Goal: Task Accomplishment & Management: Manage account settings

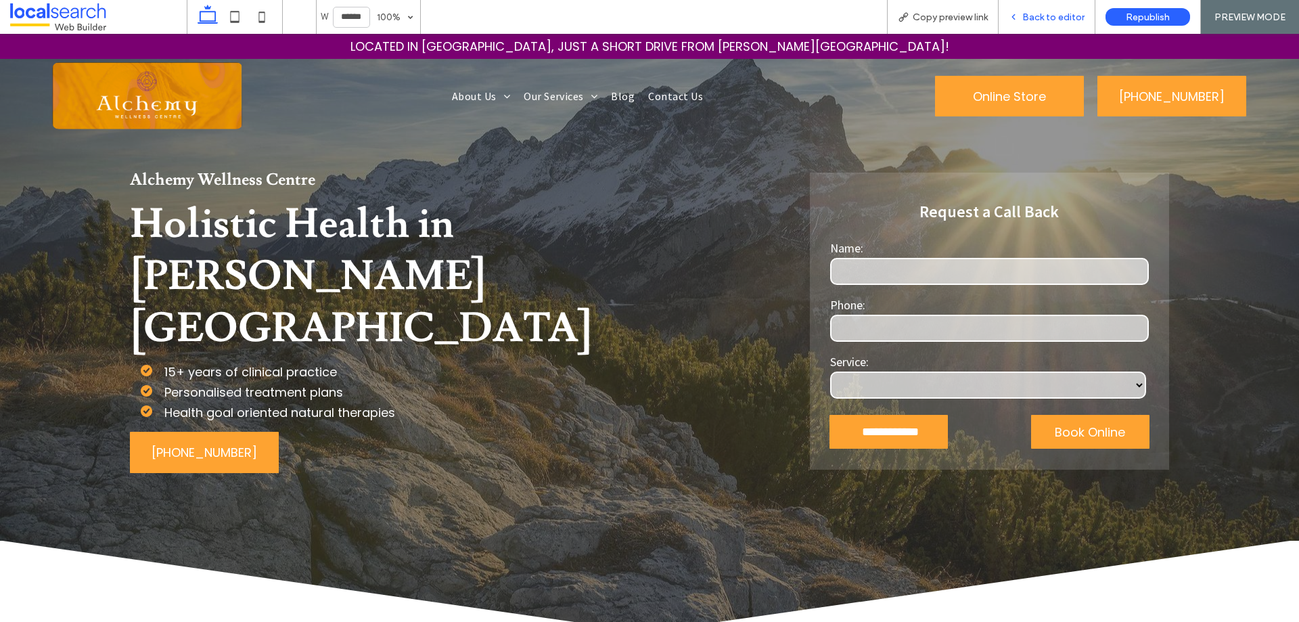
click at [1058, 16] on span "Back to editor" at bounding box center [1053, 18] width 62 height 12
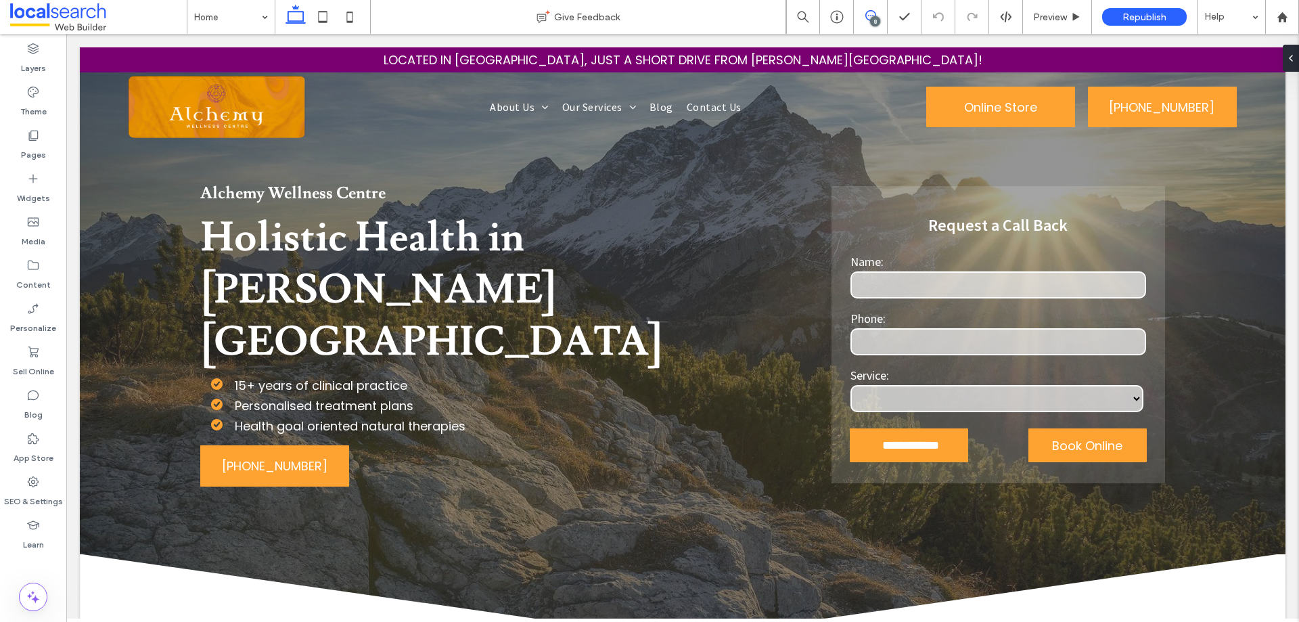
click at [870, 12] on icon at bounding box center [870, 15] width 11 height 11
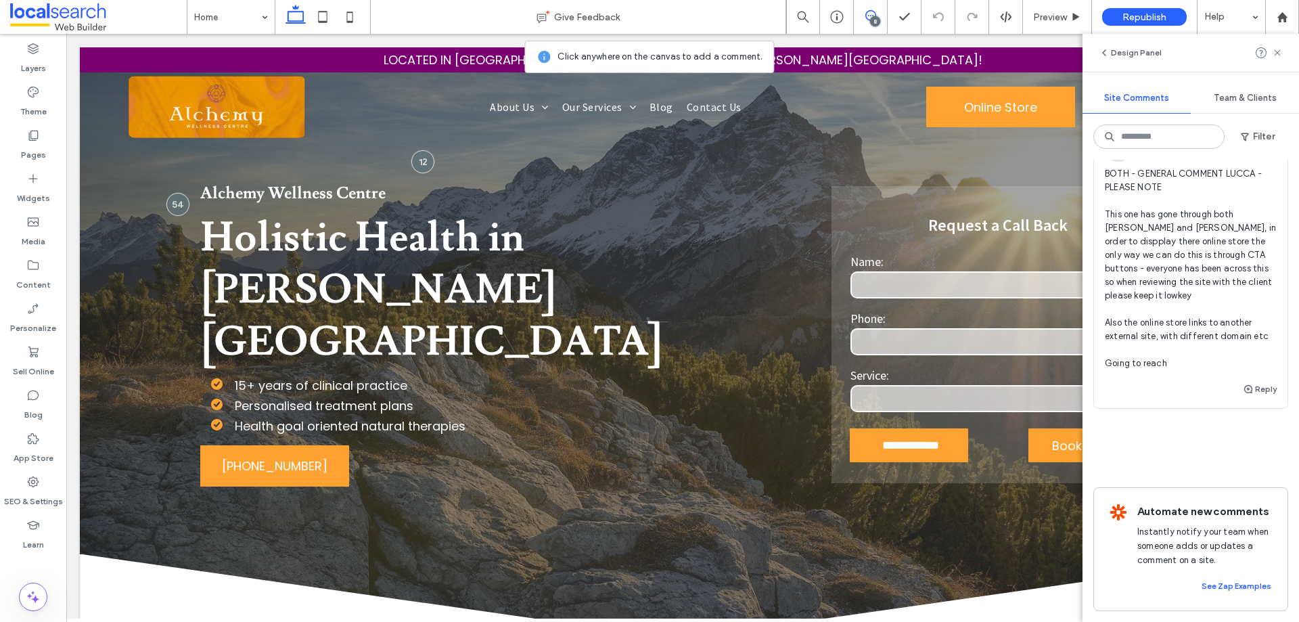
scroll to position [3828, 0]
click at [39, 484] on icon at bounding box center [33, 482] width 14 height 14
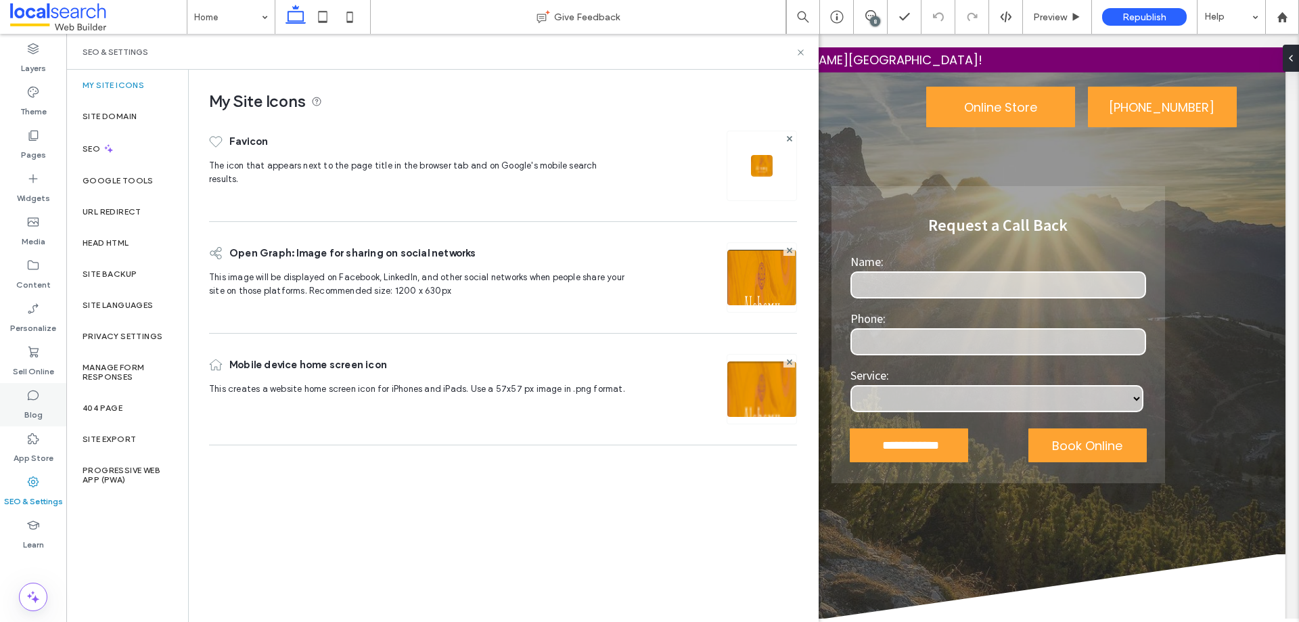
scroll to position [0, 0]
click at [156, 267] on div "Site Backup" at bounding box center [127, 273] width 122 height 31
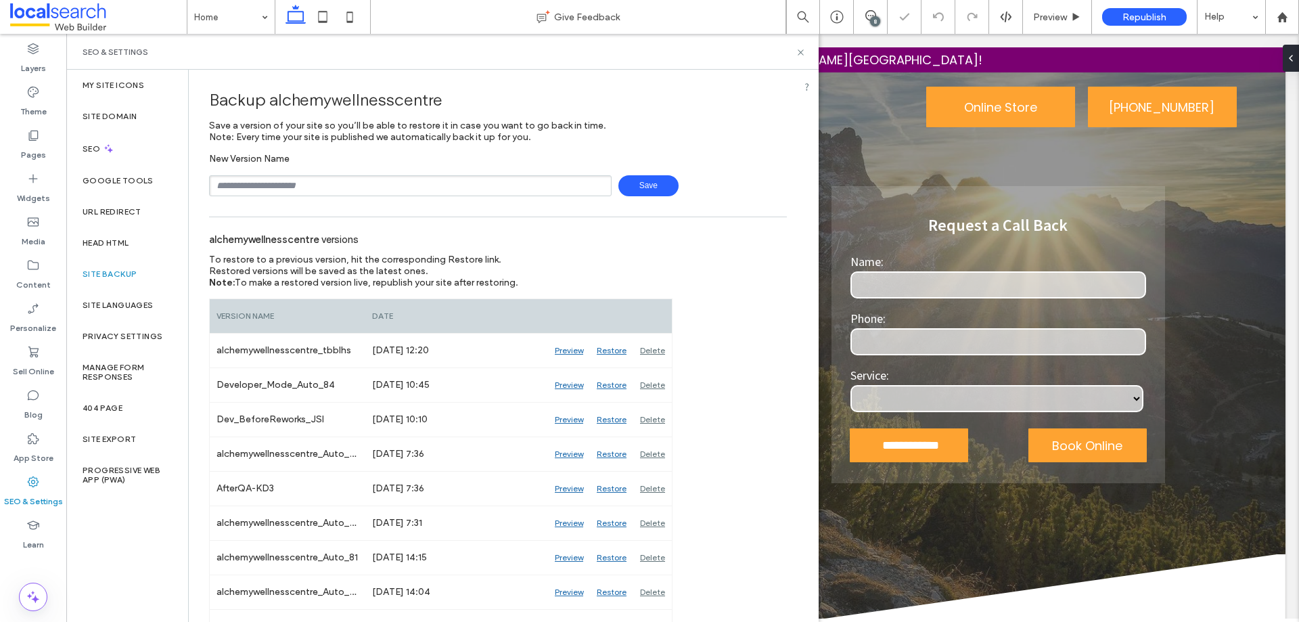
click at [340, 183] on input "text" at bounding box center [410, 185] width 403 height 21
drag, startPoint x: 266, startPoint y: 185, endPoint x: 237, endPoint y: 182, distance: 28.5
click at [237, 182] on input "**********" at bounding box center [410, 185] width 403 height 21
type input "**********"
click at [637, 181] on span "Save" at bounding box center [648, 185] width 60 height 21
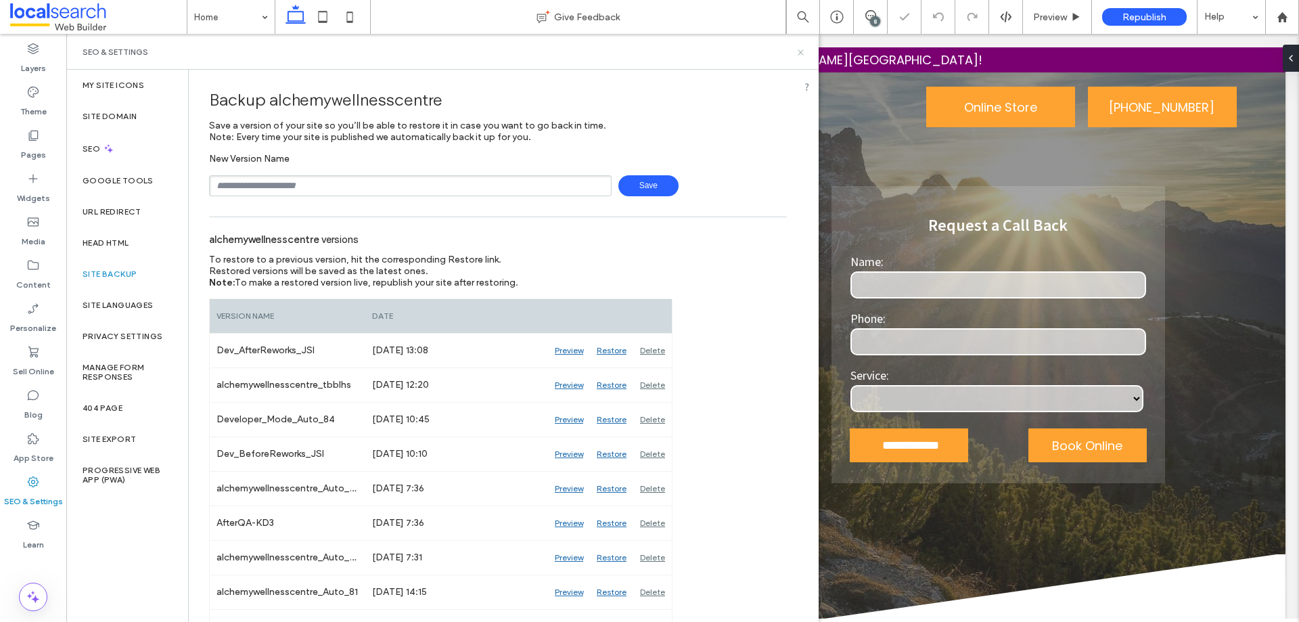
click at [800, 52] on icon at bounding box center [801, 52] width 10 height 10
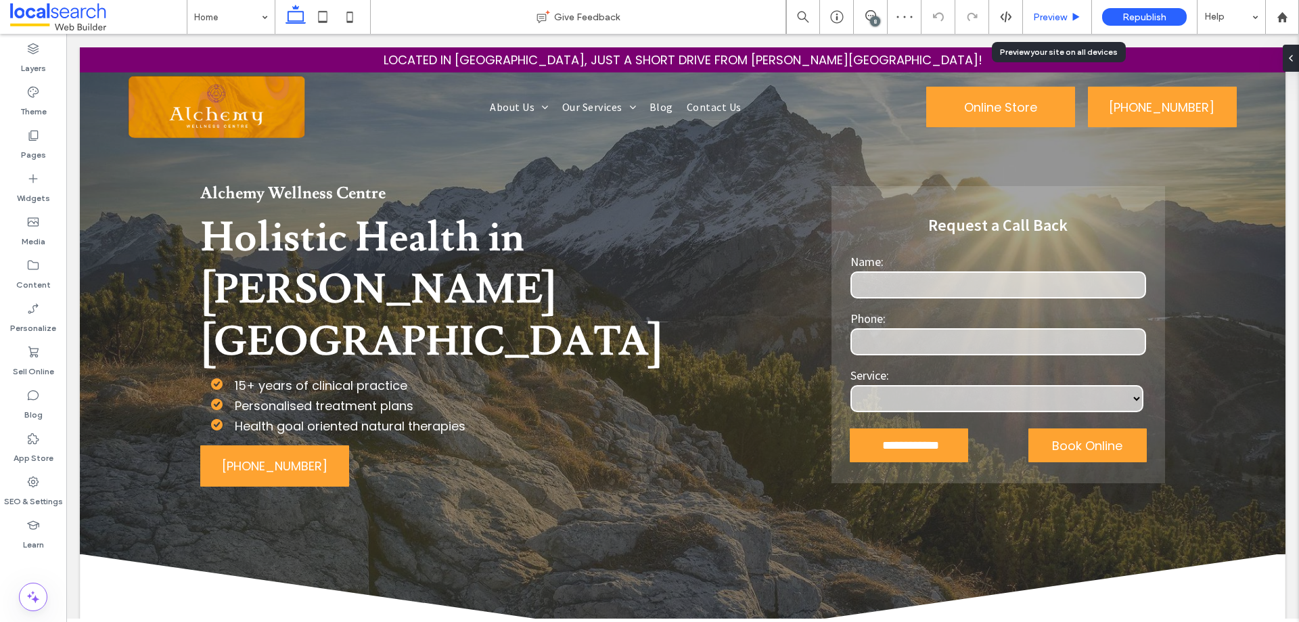
click at [1062, 21] on span "Preview" at bounding box center [1050, 18] width 34 height 12
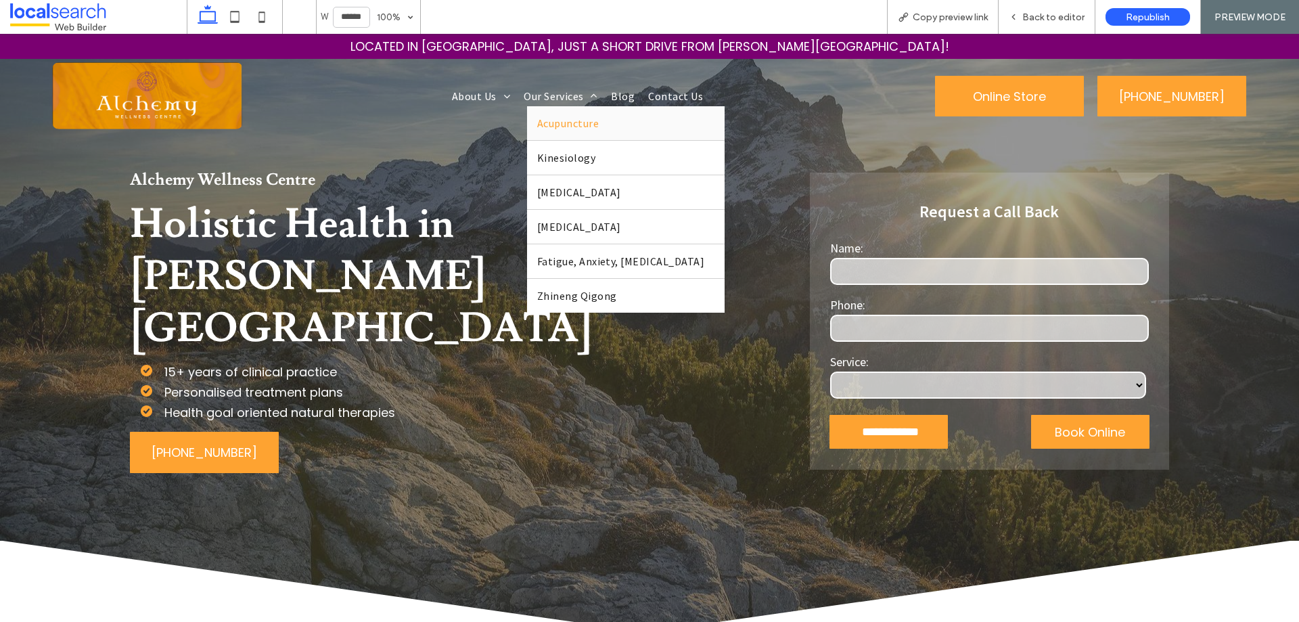
drag, startPoint x: 564, startPoint y: 120, endPoint x: 567, endPoint y: 153, distance: 33.3
click at [564, 120] on span "Acupuncture" at bounding box center [568, 123] width 62 height 14
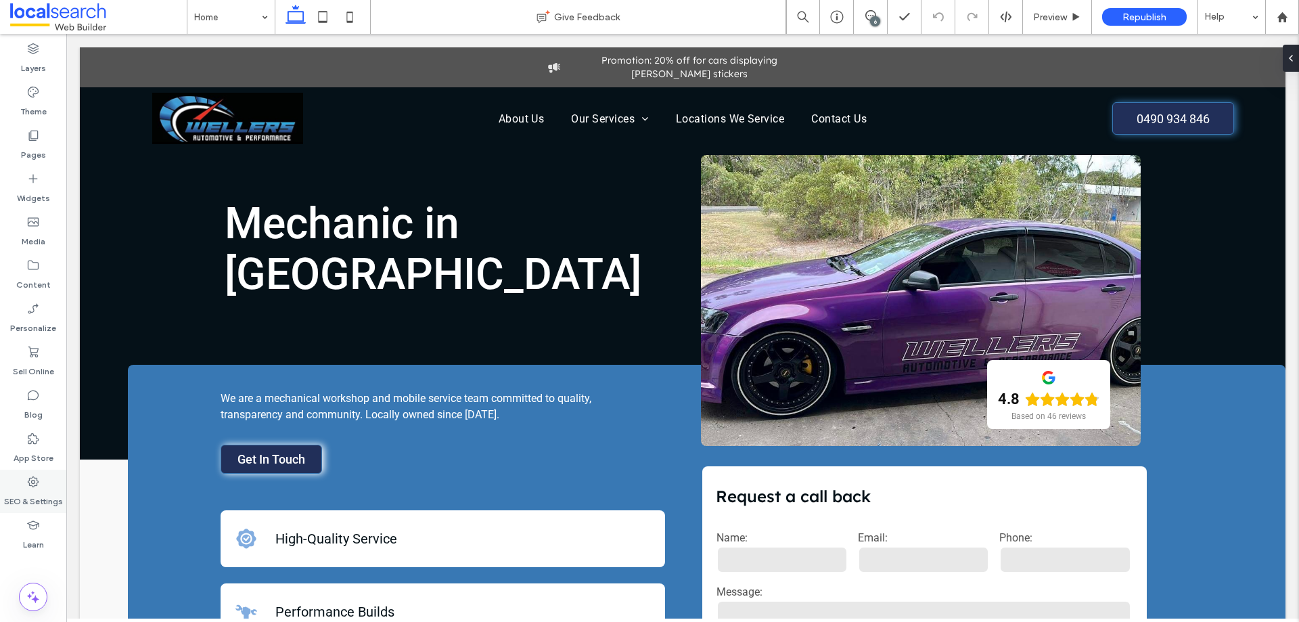
click at [37, 492] on label "SEO & Settings" at bounding box center [33, 498] width 59 height 19
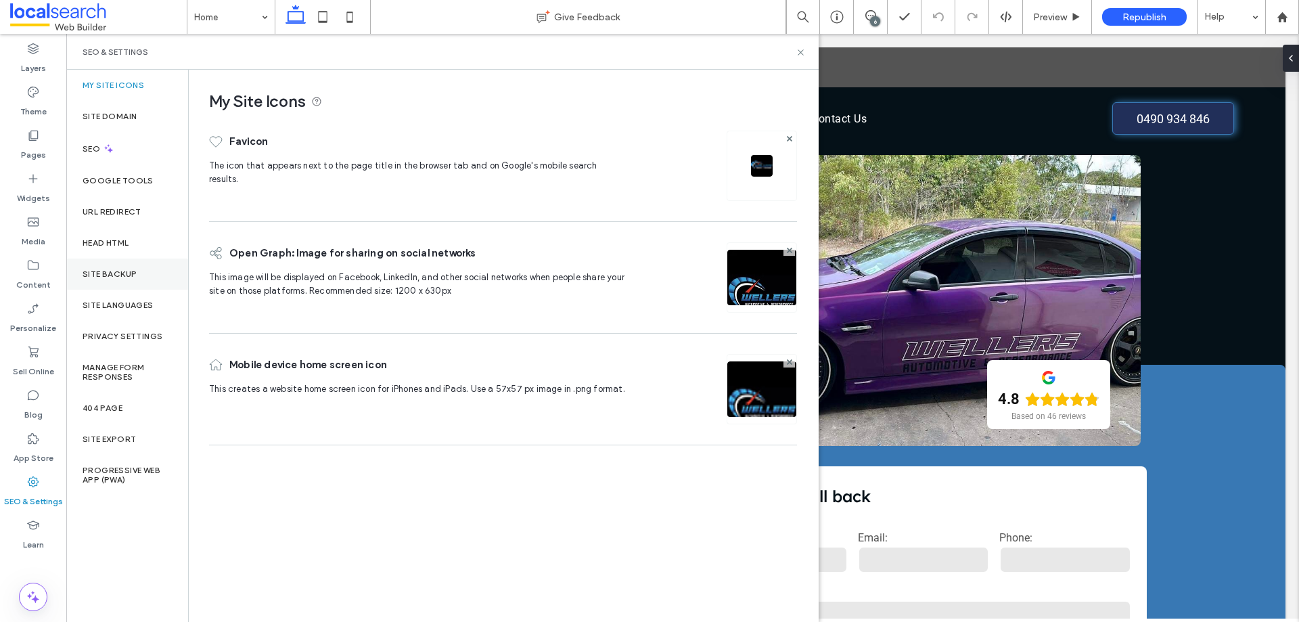
click at [106, 280] on div "Site Backup" at bounding box center [127, 273] width 122 height 31
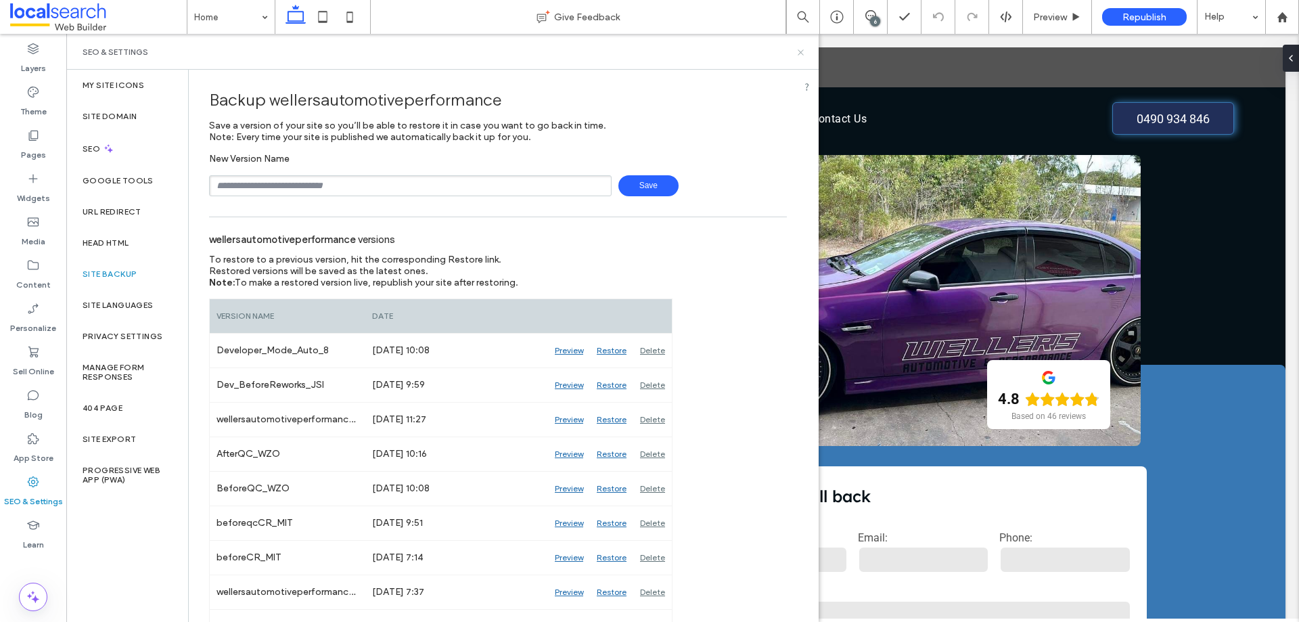
drag, startPoint x: 797, startPoint y: 50, endPoint x: 730, endPoint y: 16, distance: 75.0
click at [797, 50] on icon at bounding box center [801, 52] width 10 height 10
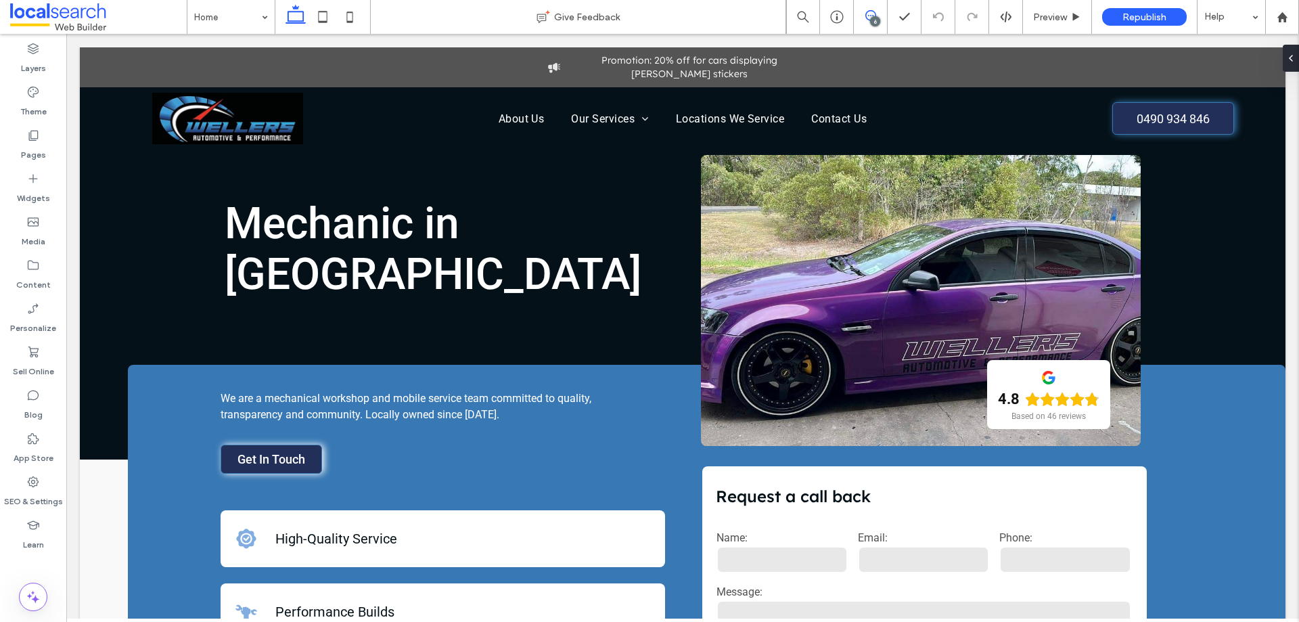
click at [875, 13] on use at bounding box center [870, 15] width 11 height 11
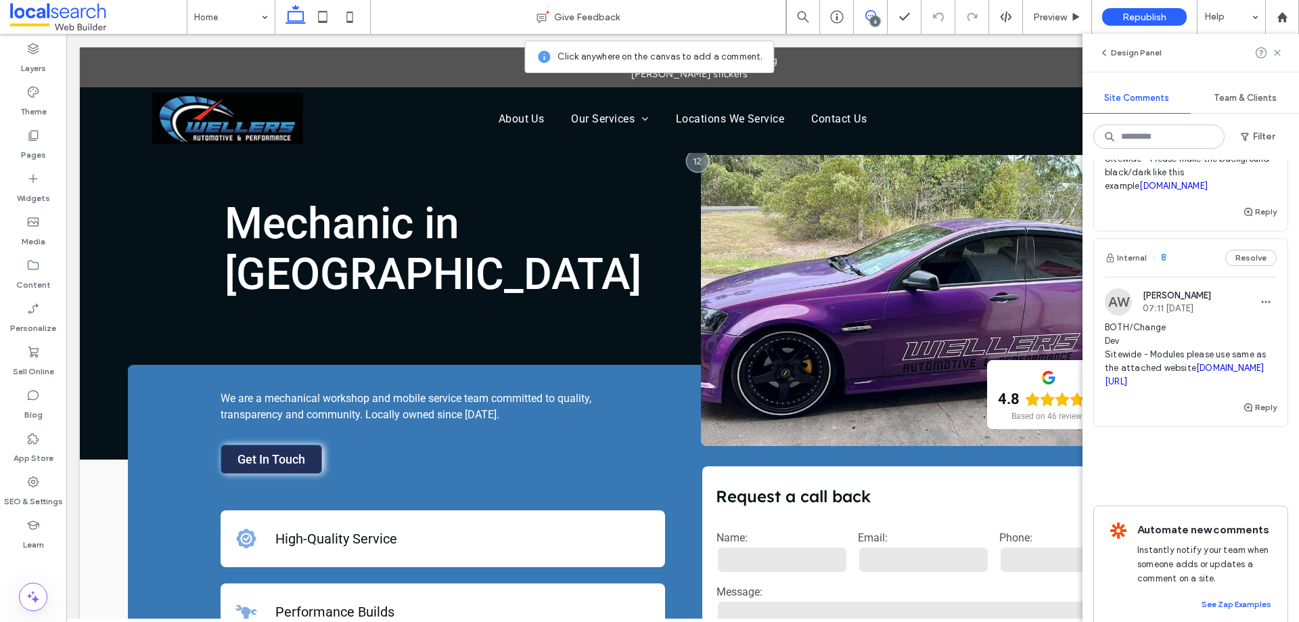
scroll to position [1011, 0]
